Goal: Information Seeking & Learning: Learn about a topic

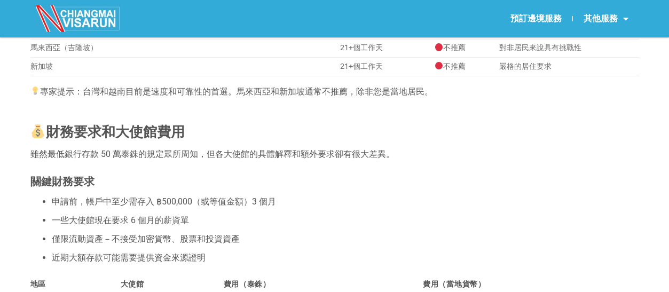
scroll to position [374, 0]
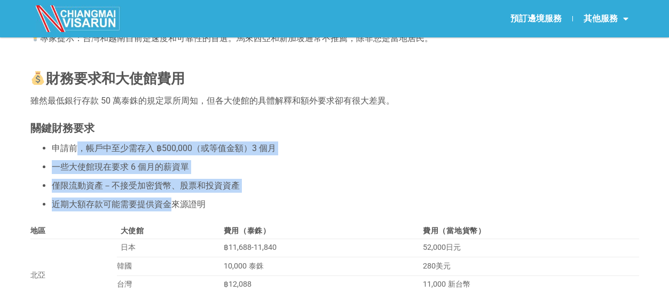
drag, startPoint x: 81, startPoint y: 152, endPoint x: 168, endPoint y: 202, distance: 100.7
click at [168, 202] on ul "申請前，帳戶中至少需存入 ฿500,000（或等值金額）3 個月 一些大使館現在要求 6 個月的薪資單 僅限流動資產－不接受加密貨幣、股票和投資資產 近期大額…" at bounding box center [334, 177] width 609 height 70
click at [225, 193] on li "僅限流動資產－不接受加密貨幣、股票和投資資產" at bounding box center [345, 186] width 587 height 14
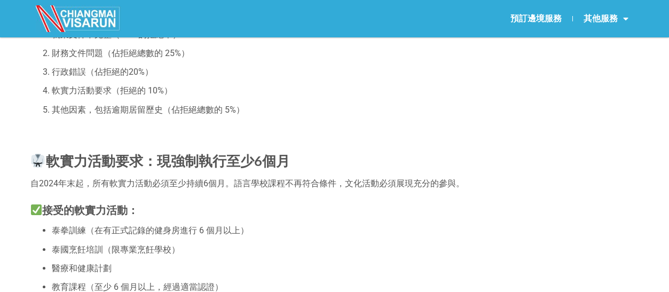
scroll to position [1122, 0]
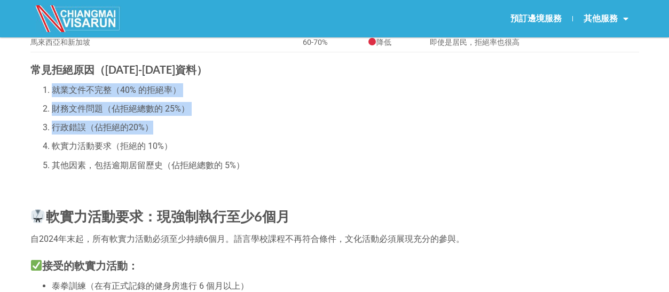
drag, startPoint x: 55, startPoint y: 110, endPoint x: 175, endPoint y: 150, distance: 126.2
click at [175, 150] on ol "就業文件不完整（40% 的拒絕率） 財務文件問題（佔拒絕總數的 25%） 行政錯誤（佔拒絕的20%） 軟實力活動要求（拒絕的 10%） 其他因素，包括逾期居留…" at bounding box center [334, 127] width 609 height 89
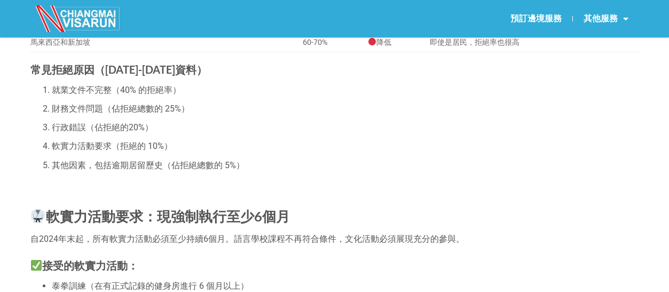
click at [203, 153] on li "軟實力活動要求（拒絕的 10%）" at bounding box center [345, 146] width 587 height 14
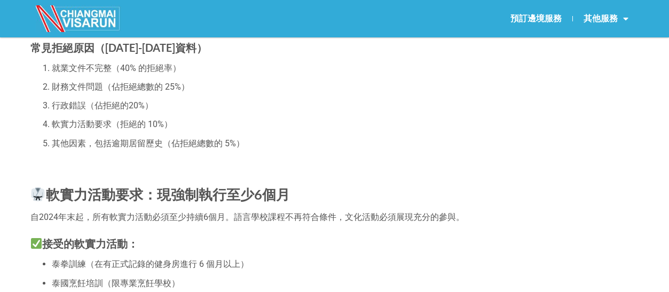
scroll to position [1175, 0]
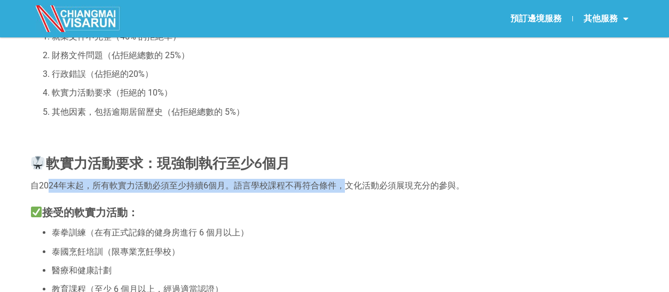
drag, startPoint x: 46, startPoint y: 205, endPoint x: 349, endPoint y: 212, distance: 302.4
click at [349, 191] on font "自2024年末起，所有軟實力活動必須至少持續6個月。語言學校課程不再符合條件，文化活動必須展現充分的參與。" at bounding box center [247, 186] width 434 height 10
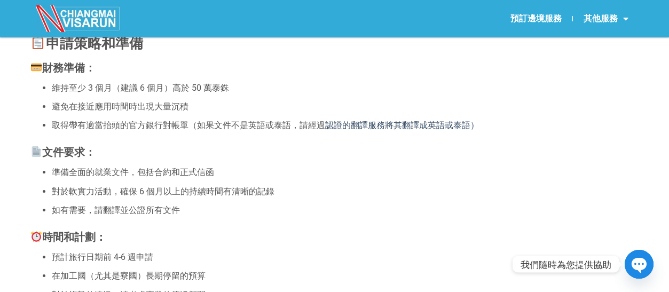
scroll to position [2510, 0]
